Goal: Navigation & Orientation: Find specific page/section

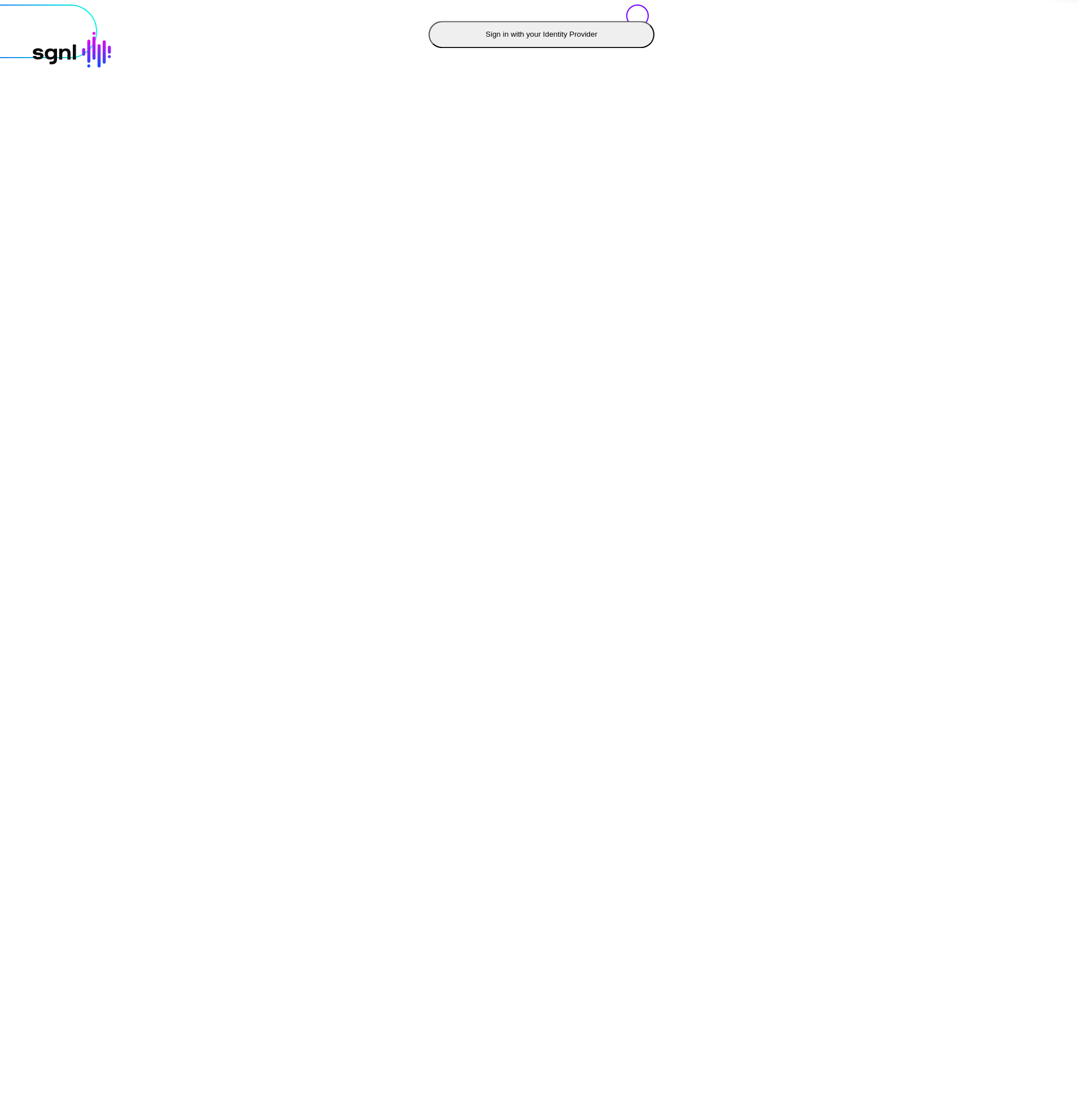
click at [428, 48] on button "Sign in with your Identity Provider" at bounding box center [541, 35] width 226 height 27
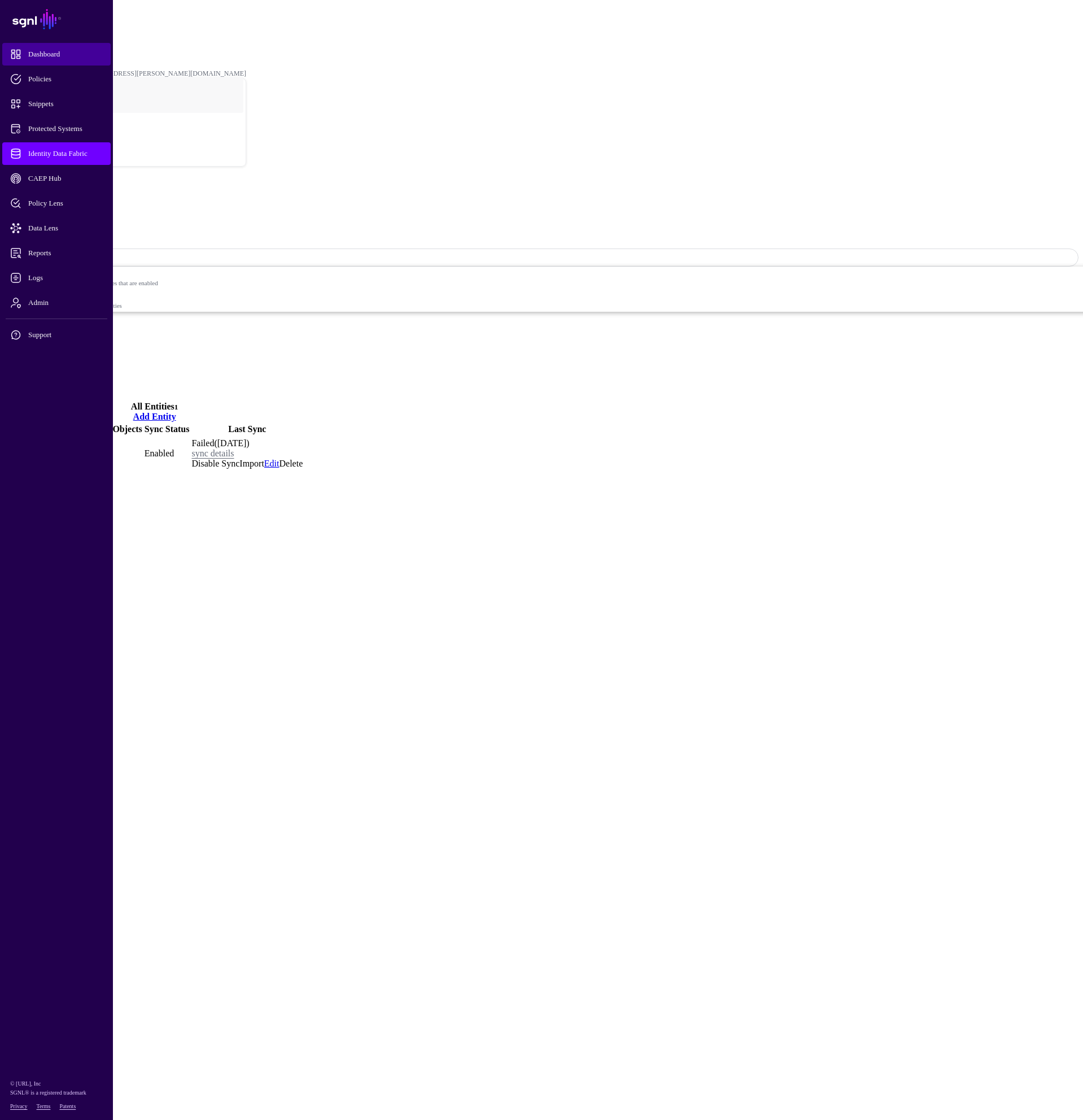
click at [42, 56] on span "Dashboard" at bounding box center [65, 55] width 110 height 12
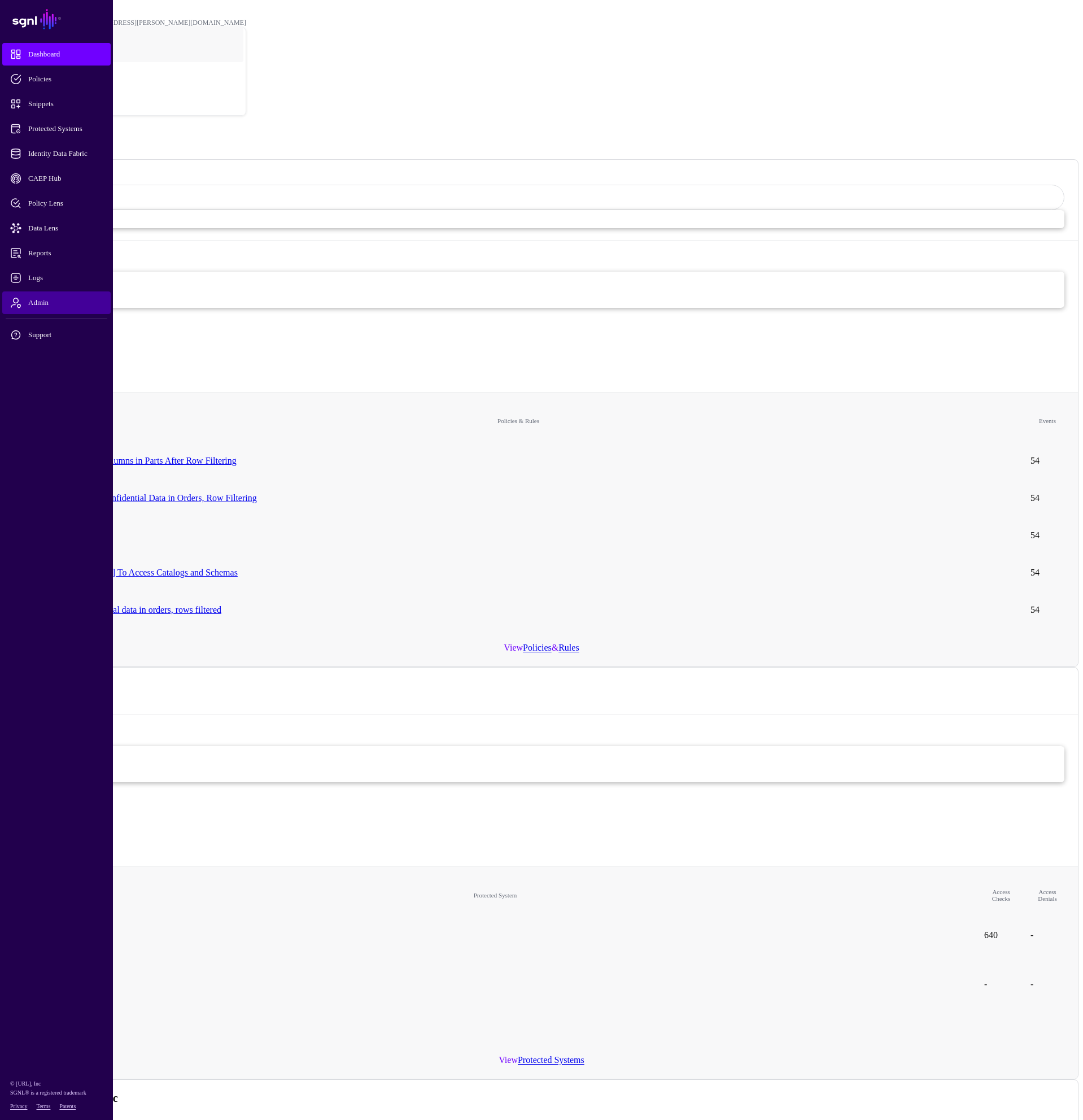
click at [37, 301] on span "Admin" at bounding box center [65, 303] width 110 height 12
